Goal: Task Accomplishment & Management: Complete application form

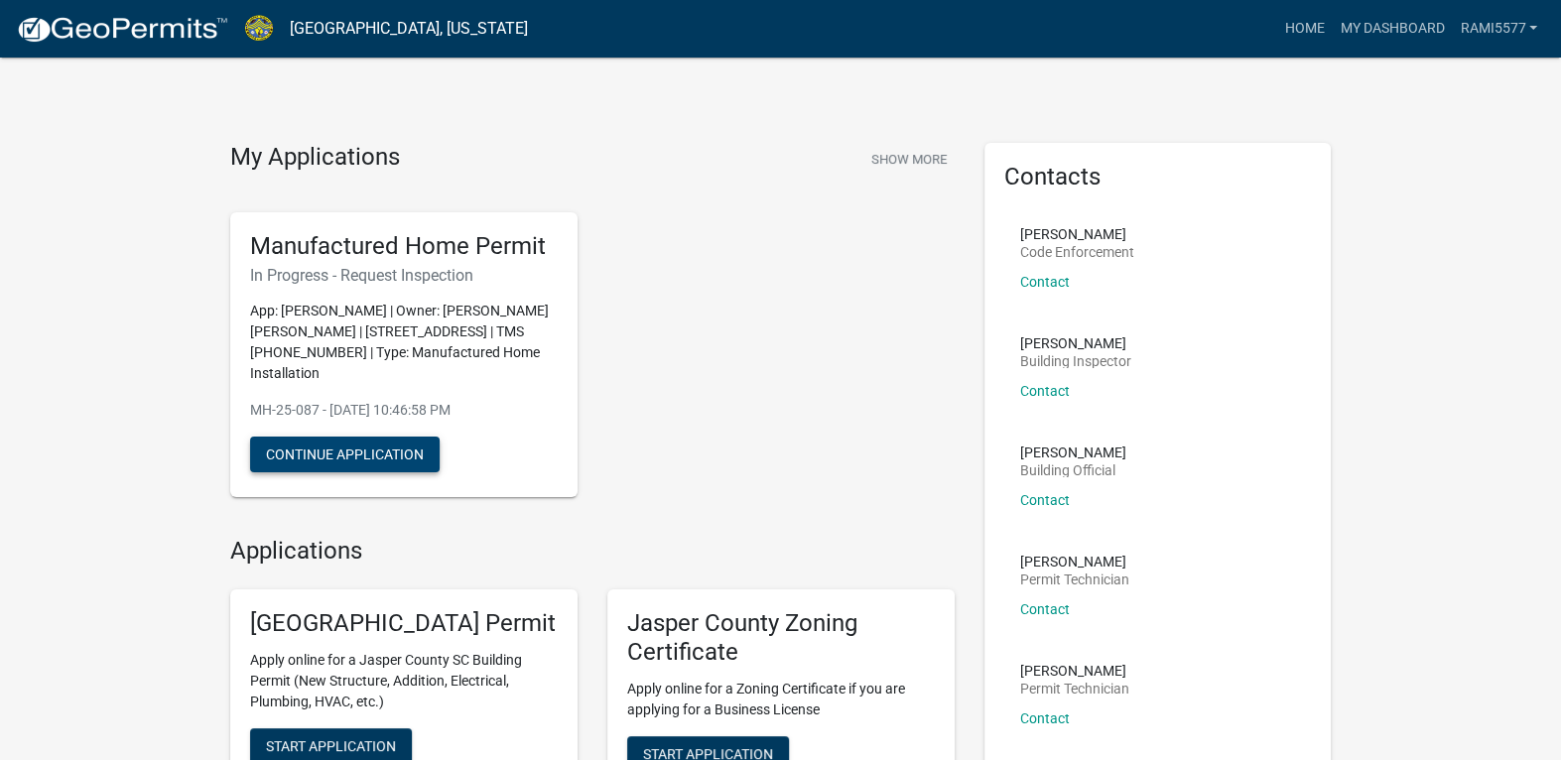
click at [378, 444] on button "Continue Application" at bounding box center [345, 455] width 190 height 36
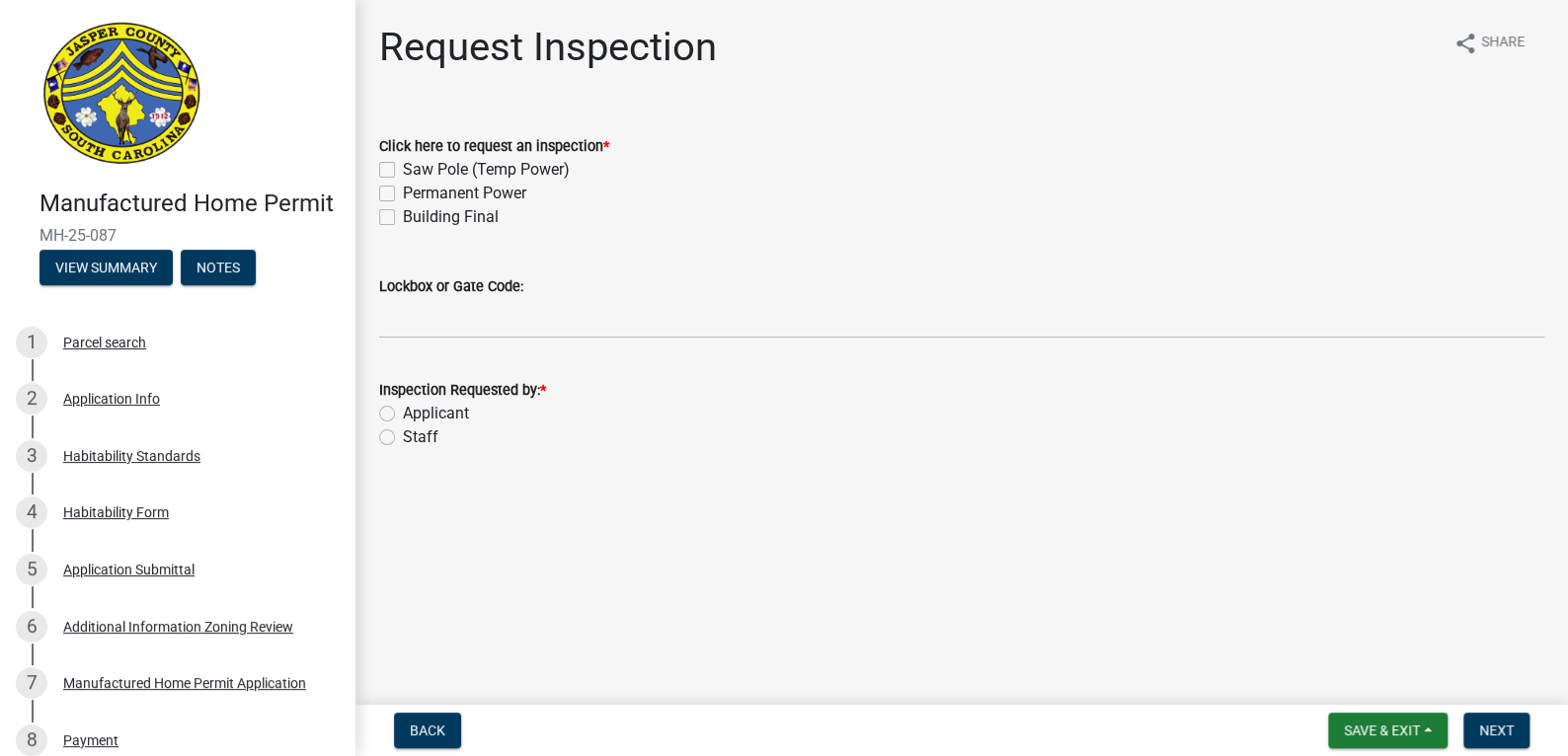
click at [403, 167] on label "Saw Pole (Temp Power)" at bounding box center [487, 170] width 167 height 24
click at [403, 167] on input "Saw Pole (Temp Power)" at bounding box center [409, 164] width 13 height 13
checkbox input "true"
checkbox input "false"
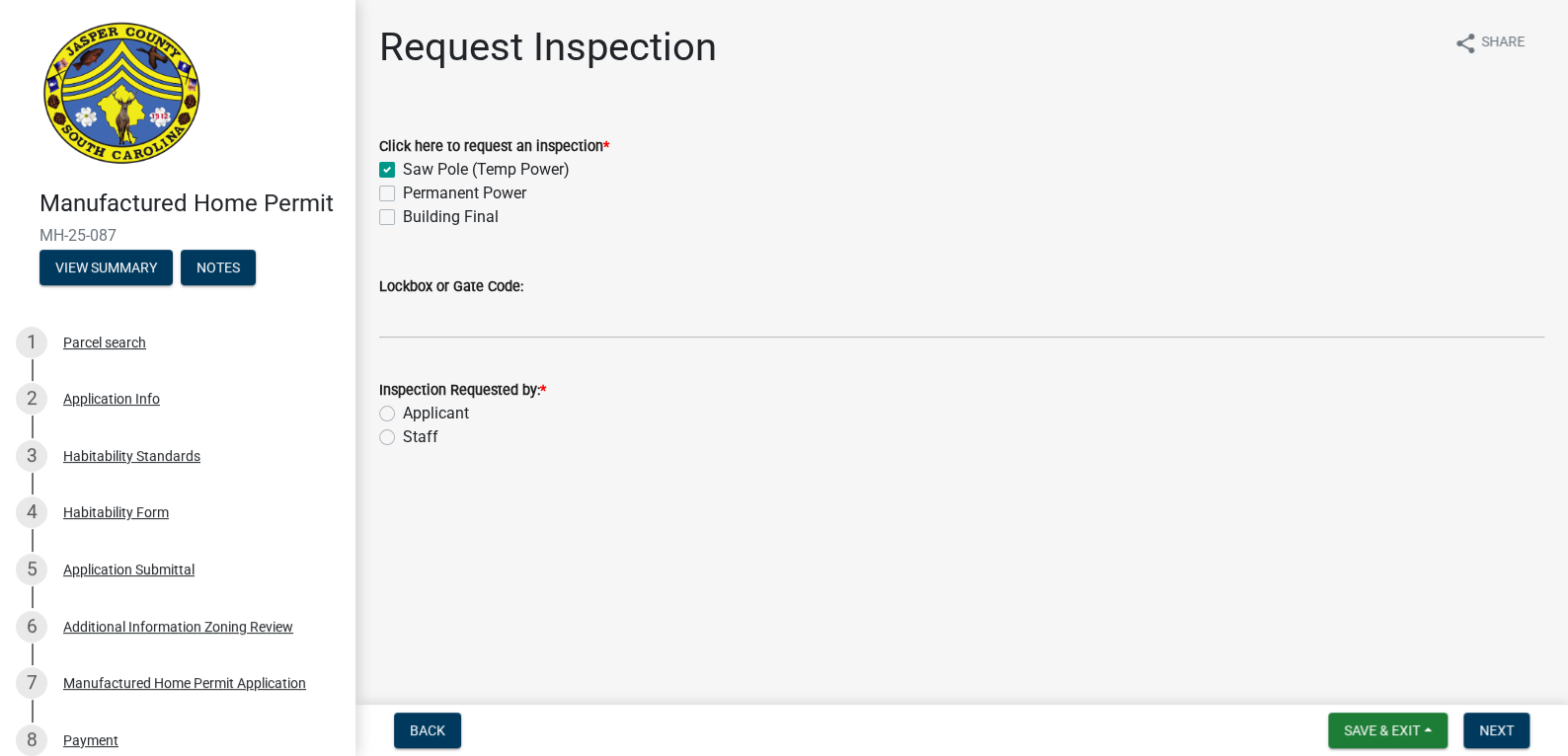
click at [403, 194] on label "Permanent Power" at bounding box center [465, 194] width 123 height 24
click at [403, 194] on input "Permanent Power" at bounding box center [409, 188] width 13 height 13
checkbox input "true"
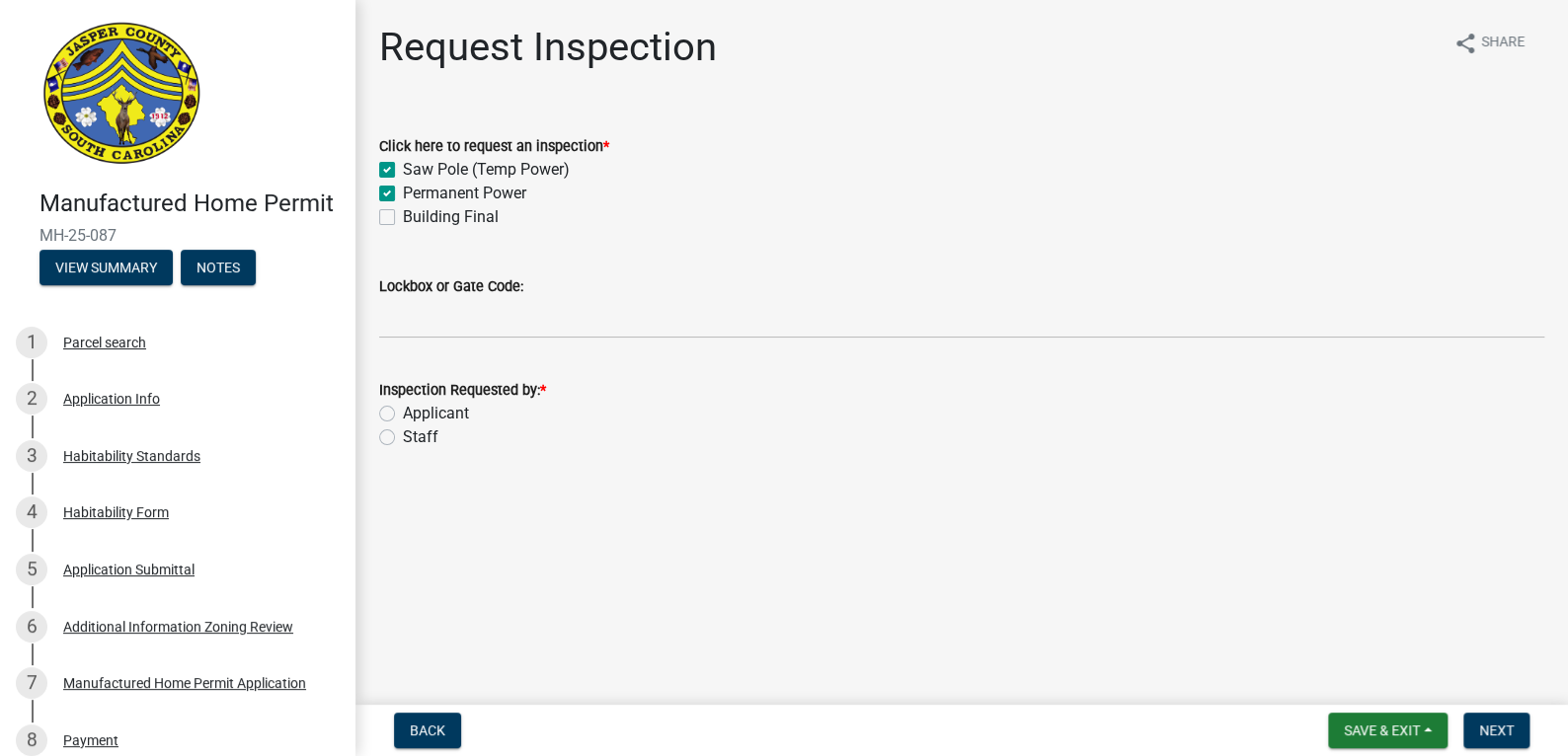
click at [394, 207] on div "Building Final" at bounding box center [961, 217] width 1165 height 24
click at [403, 217] on label "Building Final" at bounding box center [451, 217] width 96 height 24
click at [403, 217] on input "Building Final" at bounding box center [409, 211] width 13 height 13
checkbox input "true"
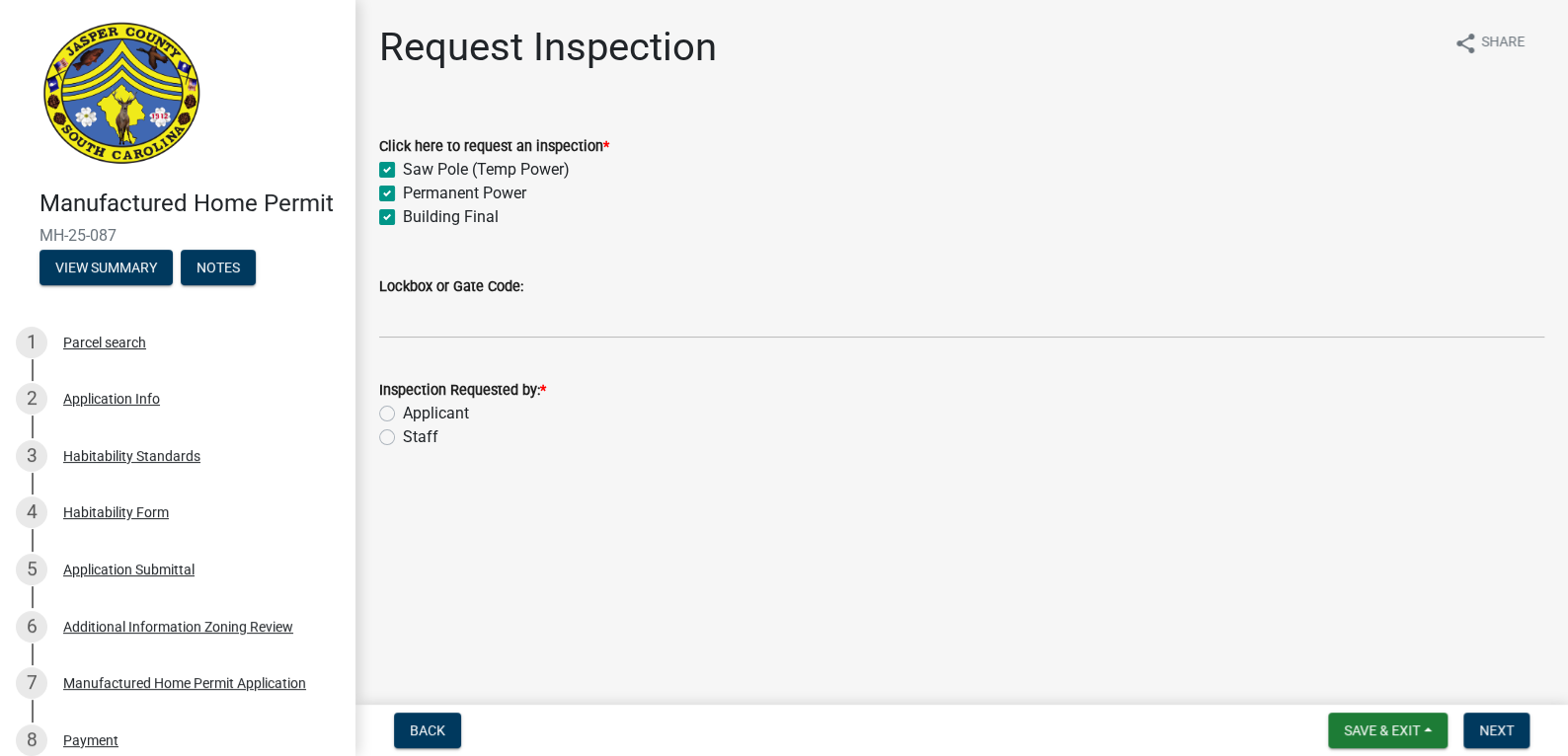
checkbox input "true"
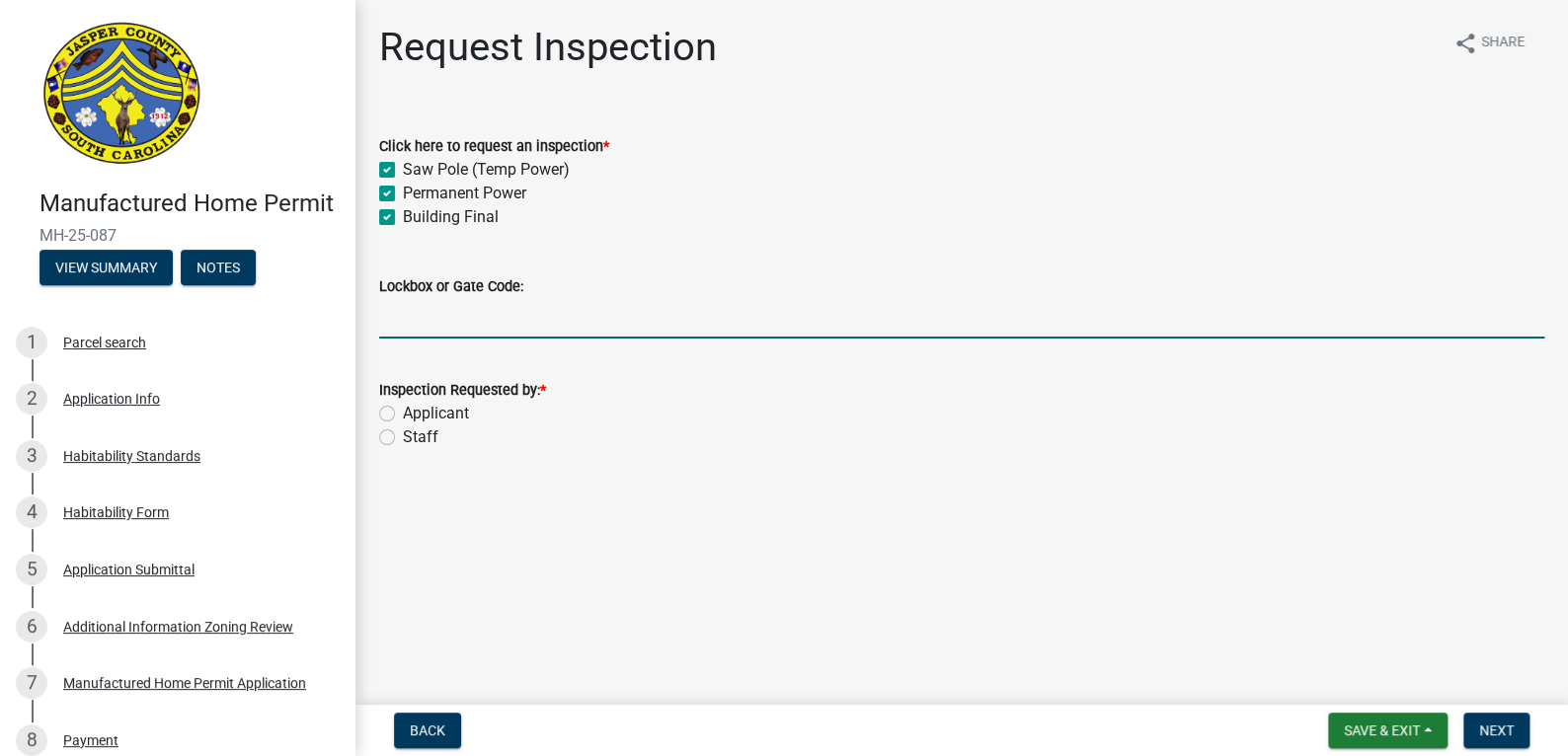
click at [496, 328] on input "Lockbox or Gate Code:" at bounding box center [961, 318] width 1165 height 41
click at [356, 408] on div "Request Inspection share Share Click here to request an inspection * Saw Pole (…" at bounding box center [961, 255] width 1213 height 462
click at [413, 324] on input "Lockbox or Gate Code:" at bounding box center [961, 318] width 1165 height 41
click at [403, 434] on label "Staff" at bounding box center [421, 438] width 36 height 24
click at [403, 434] on input "Staff" at bounding box center [409, 432] width 13 height 13
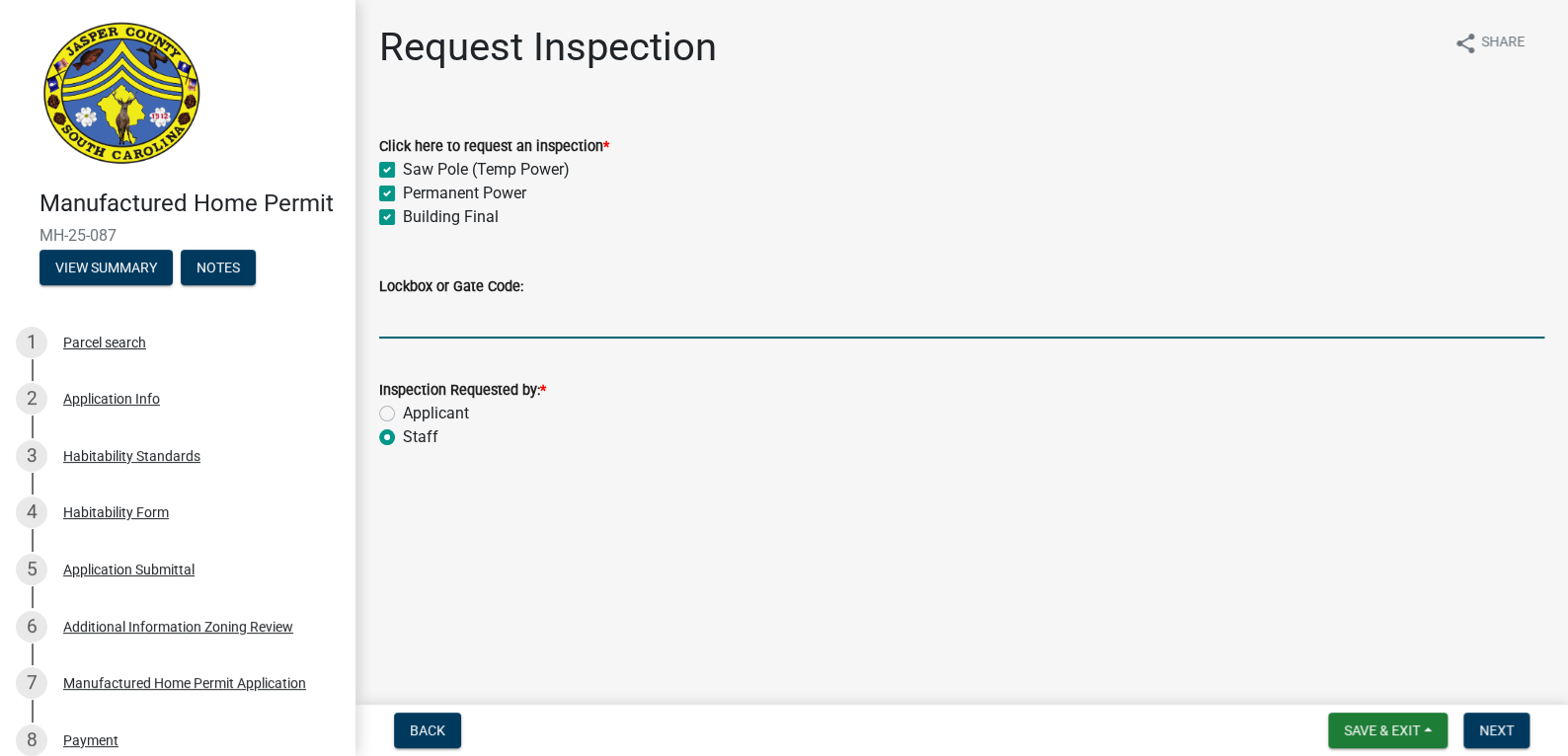
radio input "true"
click at [439, 315] on input "Lockbox or Gate Code:" at bounding box center [961, 318] width 1165 height 41
click at [469, 325] on input "Lockbox or Gate Code:" at bounding box center [961, 318] width 1165 height 41
type input "smoke detectors have been placed"
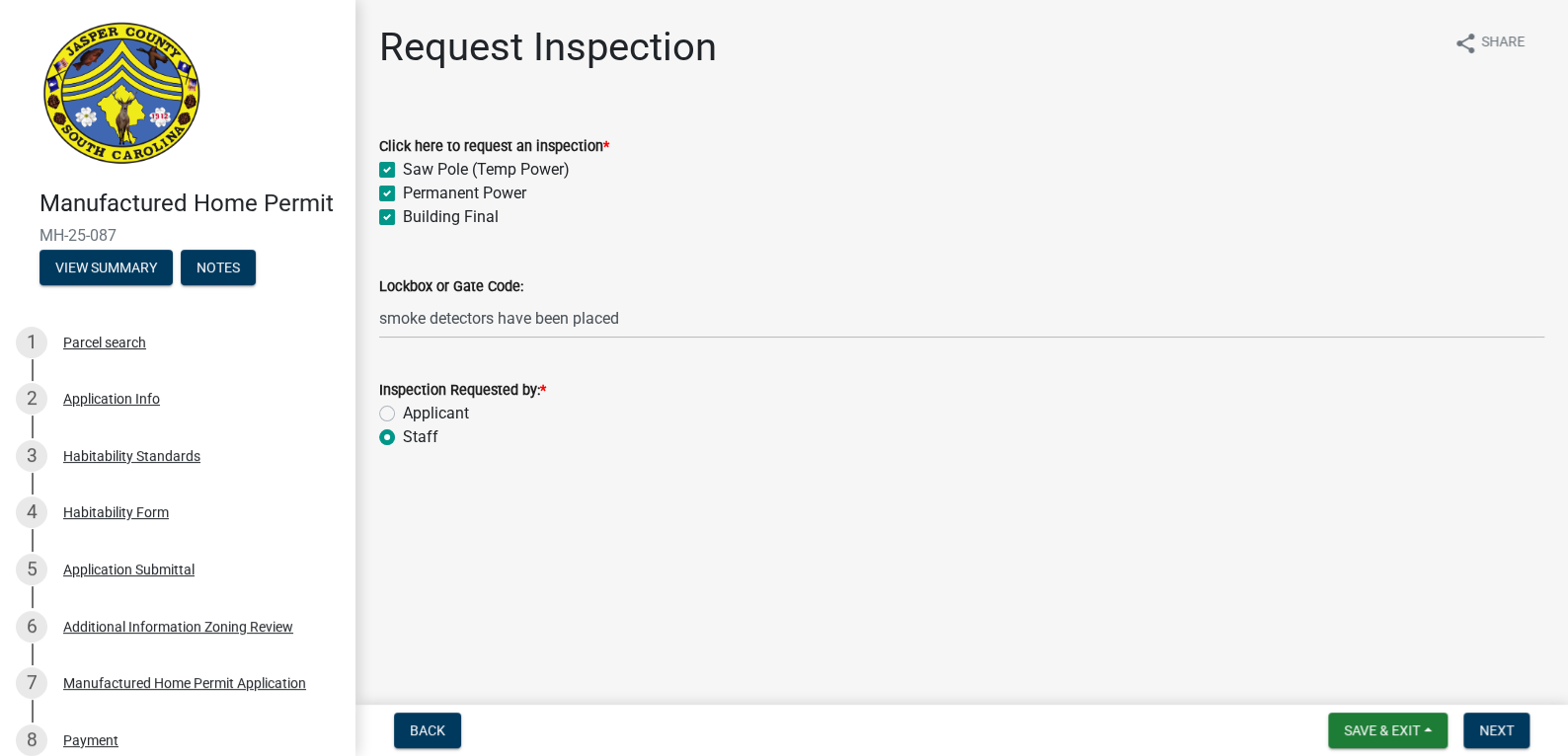
click at [427, 416] on label "Applicant" at bounding box center [436, 414] width 67 height 24
click at [416, 415] on input "Applicant" at bounding box center [409, 408] width 13 height 13
radio input "true"
click at [1523, 733] on button "Next" at bounding box center [1496, 731] width 67 height 36
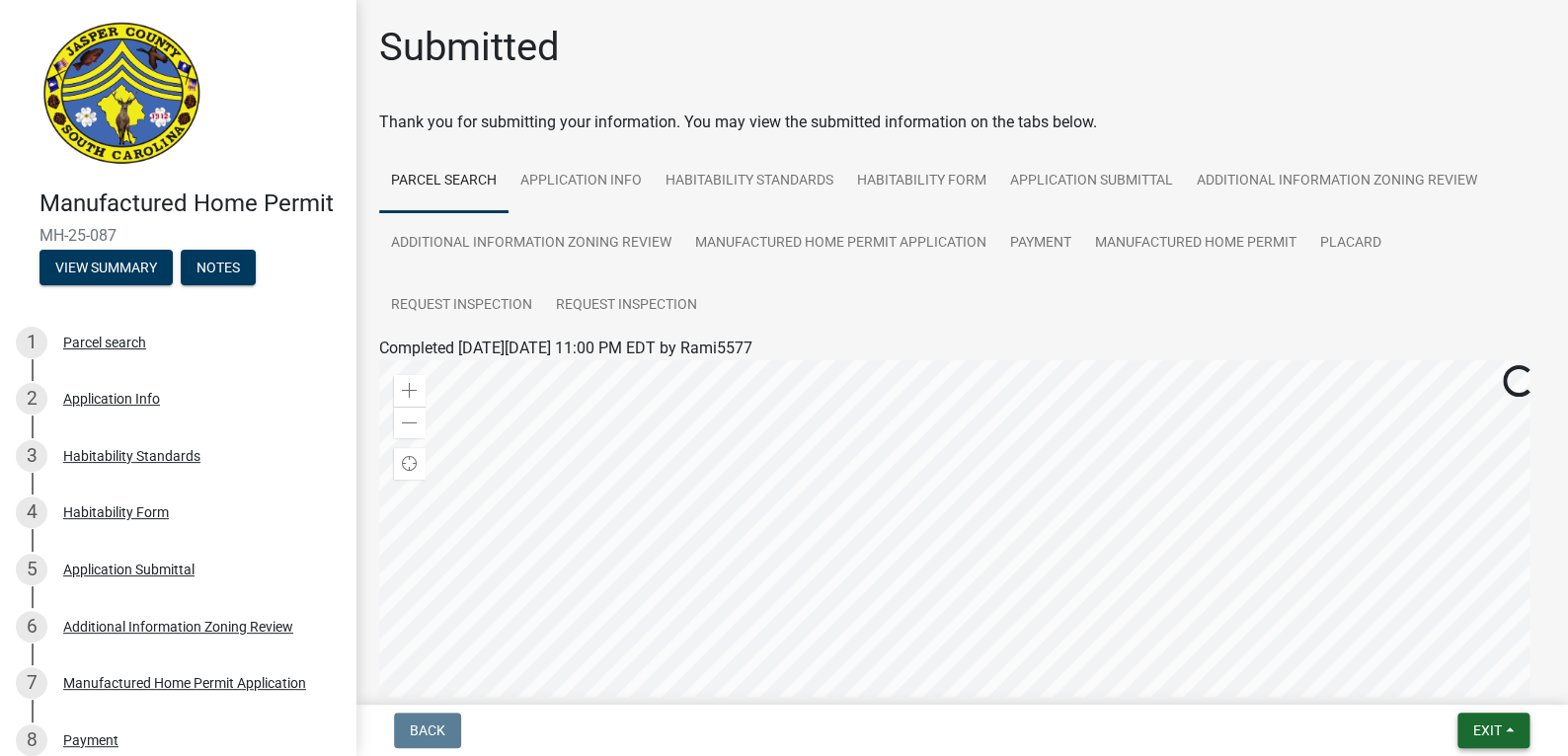
click at [1500, 724] on span "Exit" at bounding box center [1487, 731] width 29 height 16
click at [1474, 682] on button "Save & Exit" at bounding box center [1451, 679] width 158 height 48
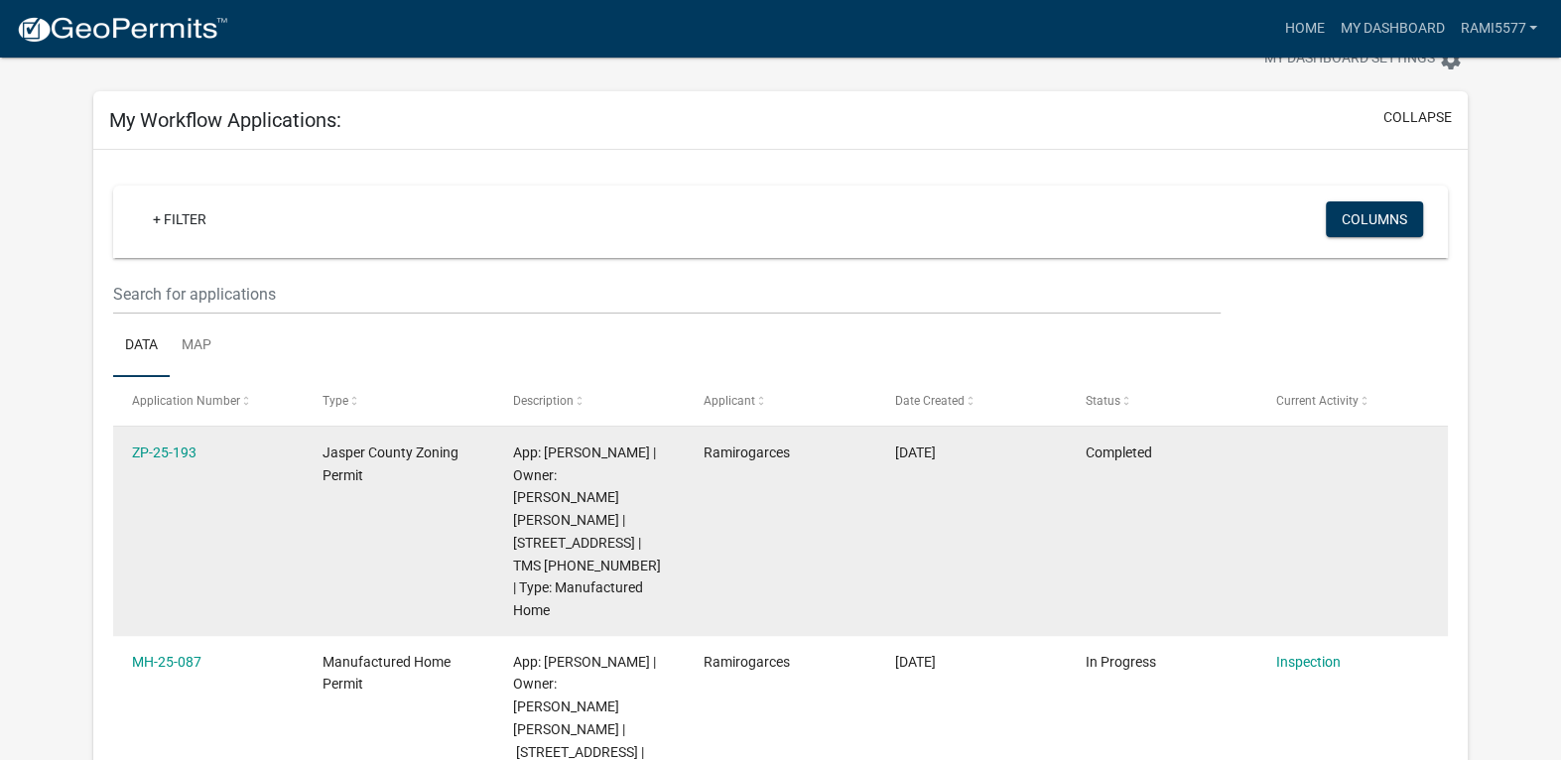
scroll to position [99, 0]
